Goal: Transaction & Acquisition: Purchase product/service

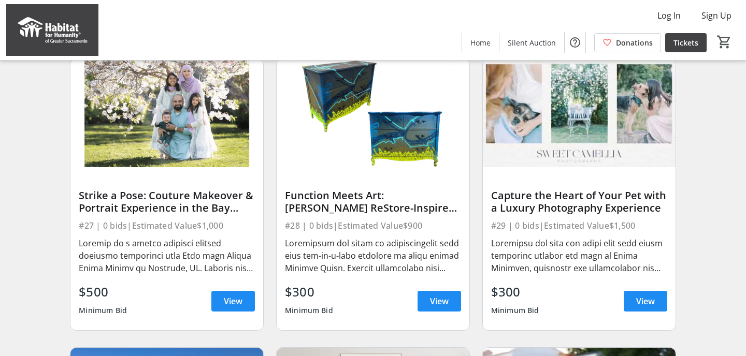
scroll to position [1251, 0]
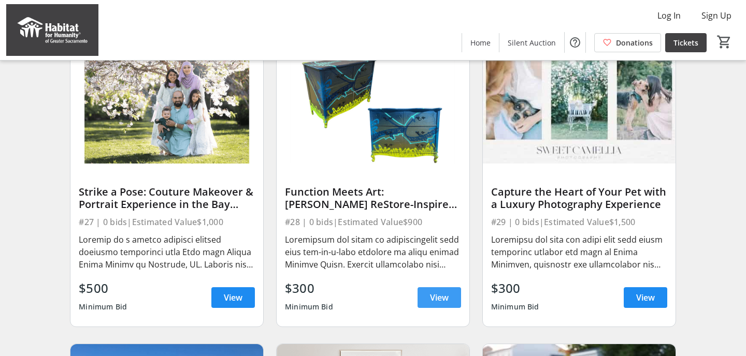
click at [433, 297] on span "View" at bounding box center [439, 297] width 19 height 12
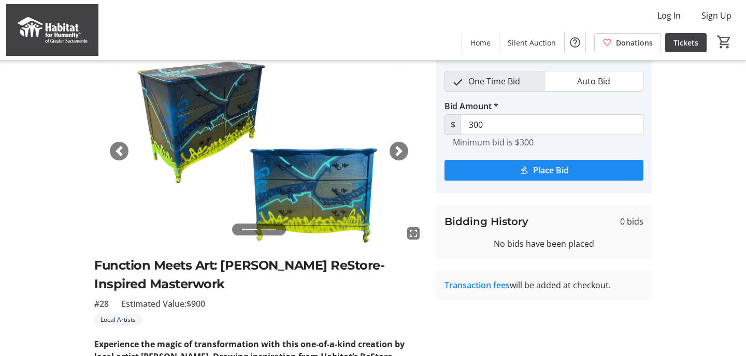
scroll to position [9, 0]
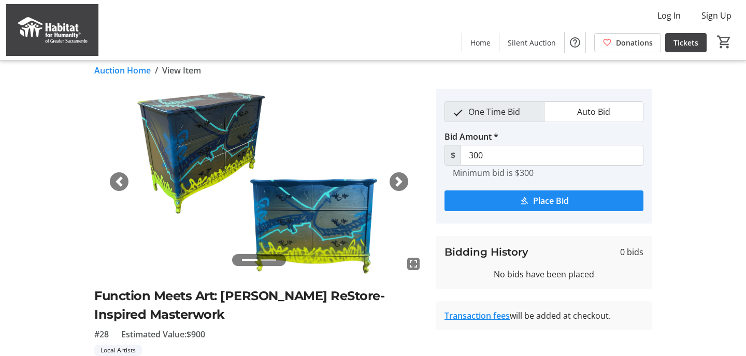
click at [401, 185] on span "button" at bounding box center [398, 182] width 10 height 10
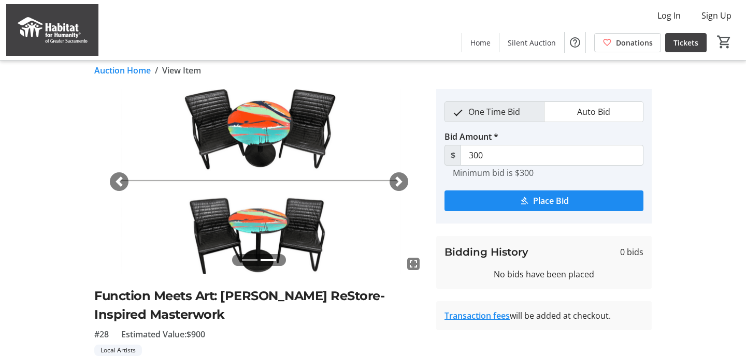
click at [401, 185] on span "button" at bounding box center [398, 182] width 10 height 10
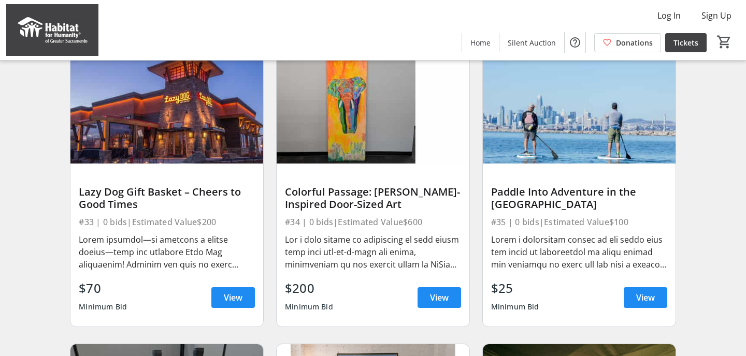
scroll to position [1829, 0]
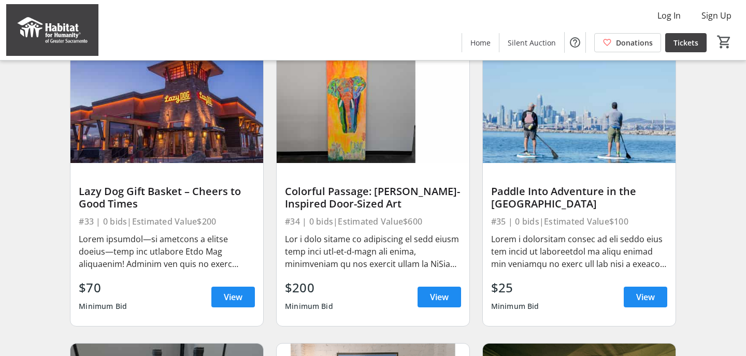
click at [339, 142] on img at bounding box center [372, 109] width 193 height 108
click at [437, 295] on span "View" at bounding box center [439, 297] width 19 height 12
